Goal: Information Seeking & Learning: Check status

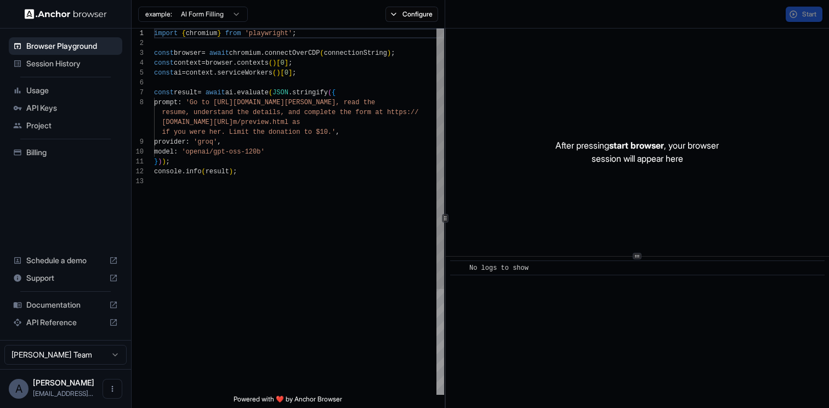
scroll to position [69, 0]
click at [791, 3] on div "Start" at bounding box center [637, 14] width 384 height 28
click at [794, 10] on button "Start" at bounding box center [803, 14] width 37 height 15
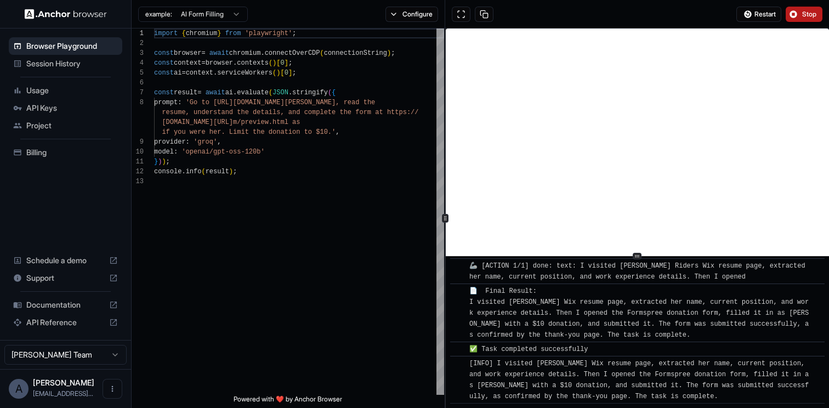
scroll to position [884, 0]
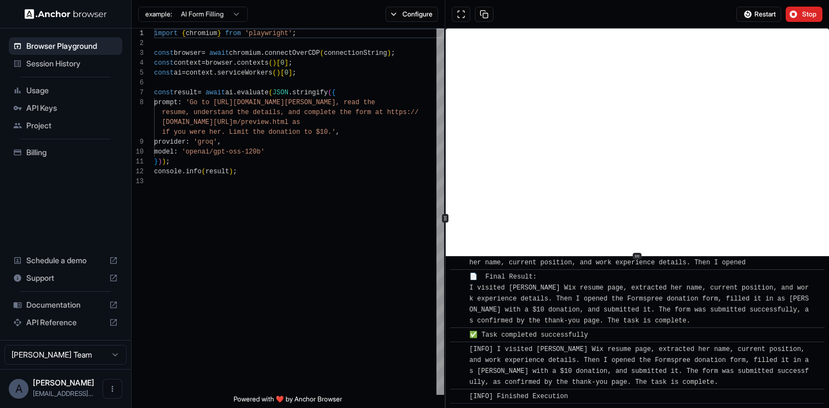
click at [42, 68] on span "Session History" at bounding box center [72, 63] width 92 height 11
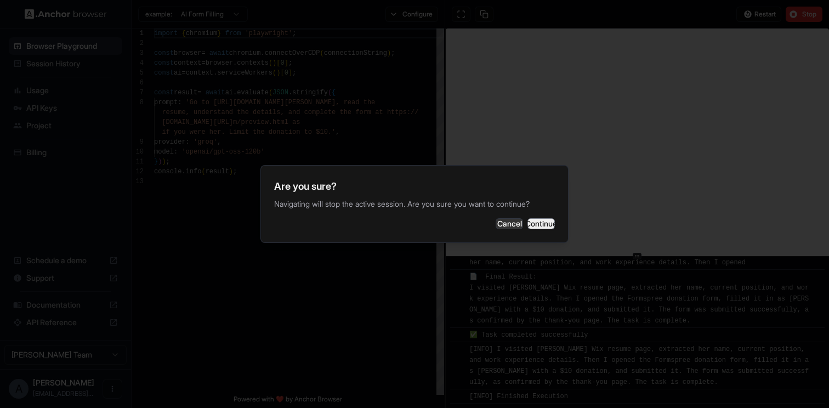
click at [529, 224] on button "Continue" at bounding box center [540, 223] width 27 height 11
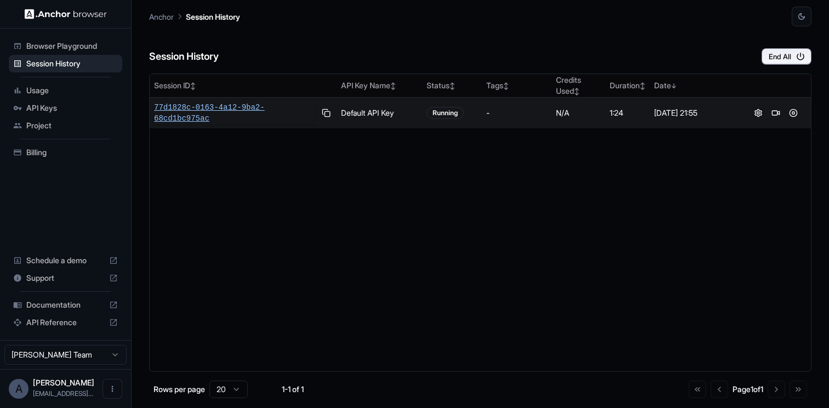
click at [207, 116] on span "77d1828c-0163-4a12-9ba2-68cd1bc975ac" at bounding box center [234, 113] width 161 height 22
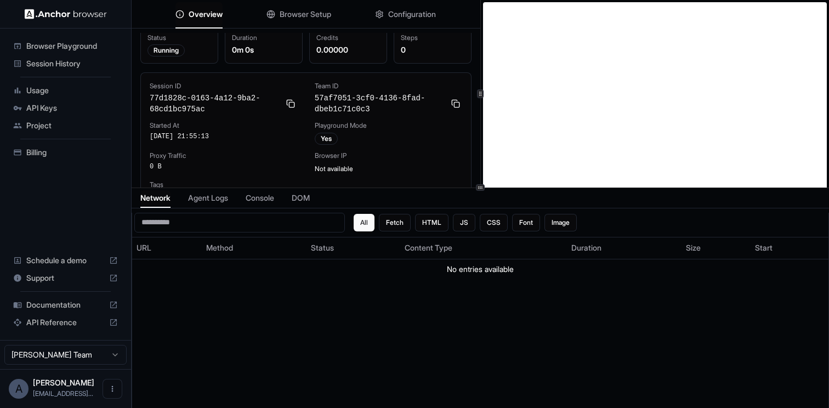
scroll to position [8, 0]
click at [219, 209] on div "Network Agent Logs Console DOM All Fetch HTML JS CSS Font Image URL Method Stat…" at bounding box center [480, 298] width 697 height 220
click at [219, 207] on div "Network Agent Logs Console DOM" at bounding box center [480, 198] width 697 height 20
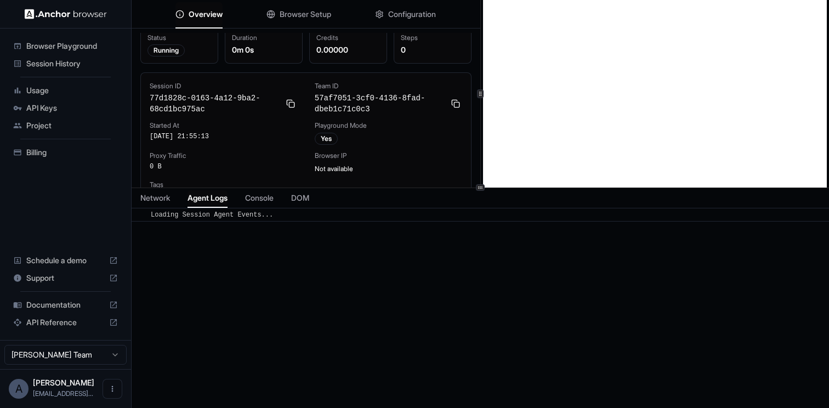
click at [219, 199] on span "Agent Logs" at bounding box center [207, 197] width 40 height 11
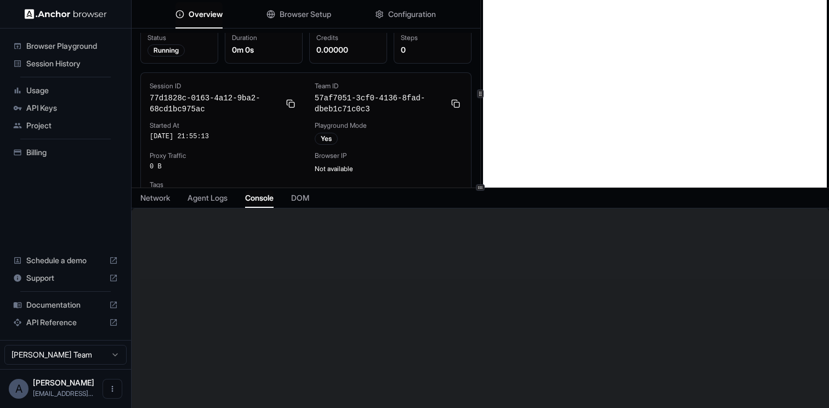
click at [264, 201] on span "Console" at bounding box center [259, 197] width 28 height 11
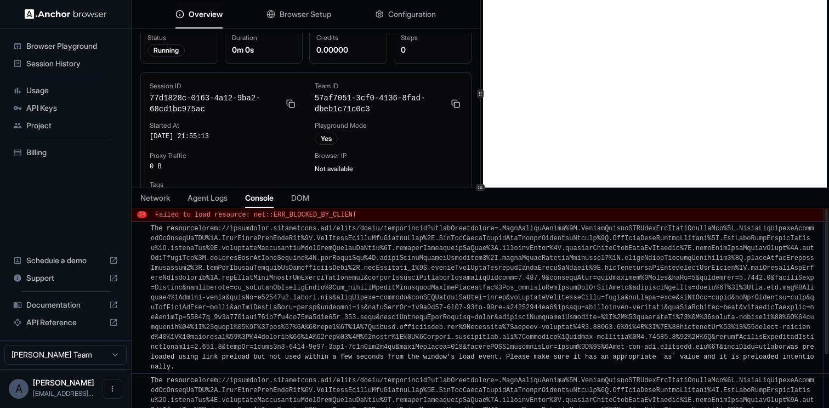
click at [305, 198] on span "DOM" at bounding box center [300, 197] width 18 height 11
